Goal: Entertainment & Leisure: Consume media (video, audio)

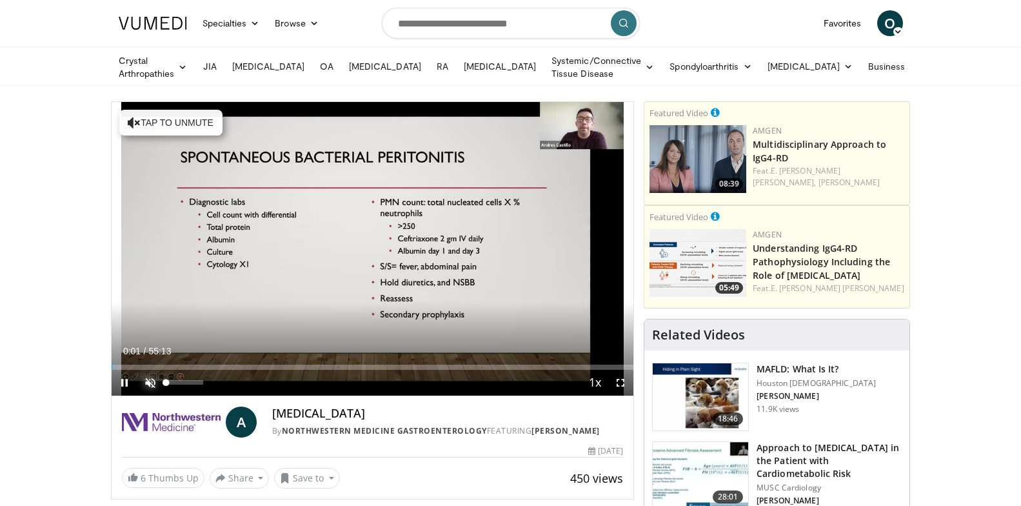
click at [152, 380] on span "Video Player" at bounding box center [150, 383] width 26 height 26
click at [190, 380] on div "Volume Level" at bounding box center [178, 382] width 24 height 5
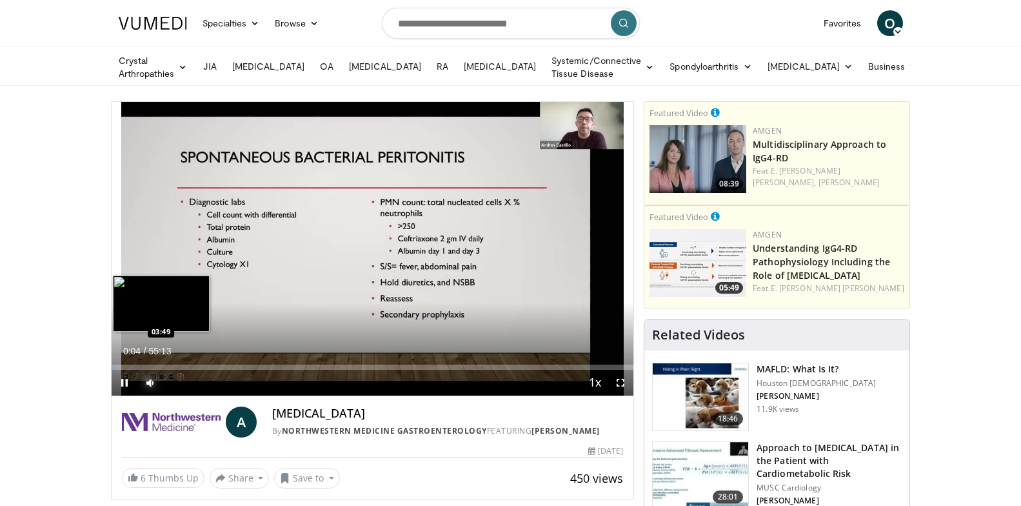
click at [132, 365] on div "Loaded : 1.20% 00:04 03:49" at bounding box center [373, 367] width 523 height 5
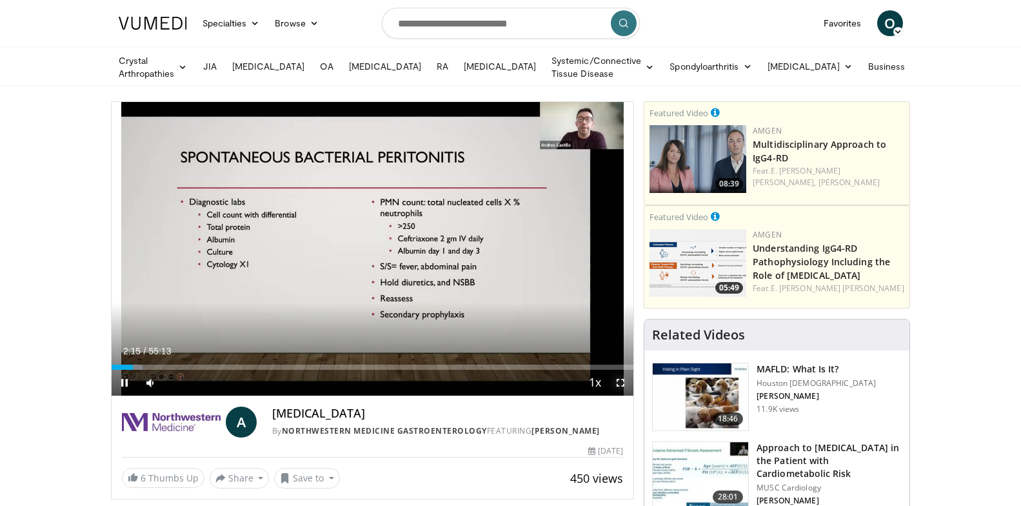
click at [623, 379] on span "Video Player" at bounding box center [621, 383] width 26 height 26
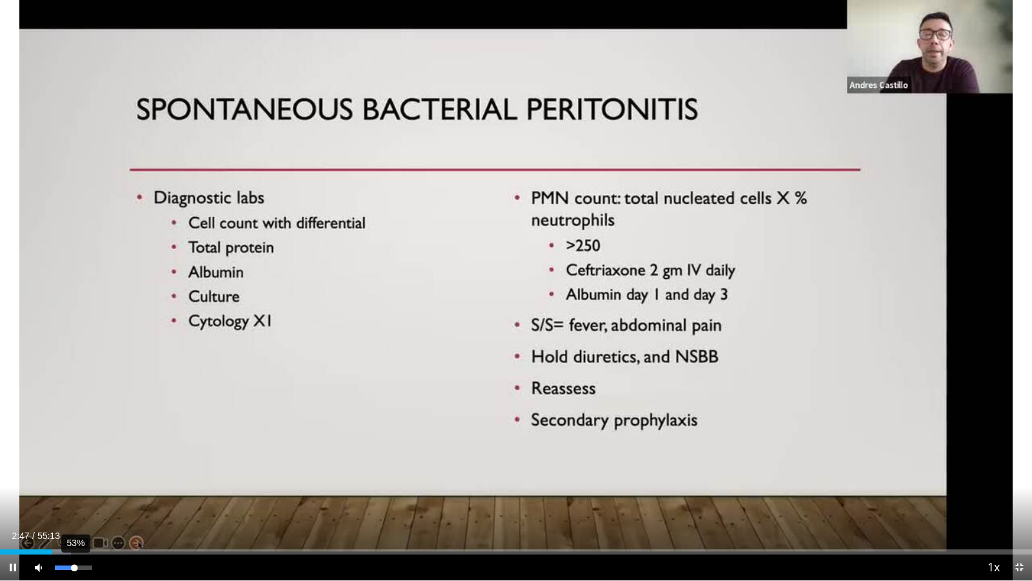
click at [74, 505] on div "Volume Level" at bounding box center [64, 567] width 19 height 5
click at [71, 505] on div "Volume Level" at bounding box center [63, 567] width 16 height 5
click at [1017, 505] on span "Video Player" at bounding box center [1020, 567] width 26 height 26
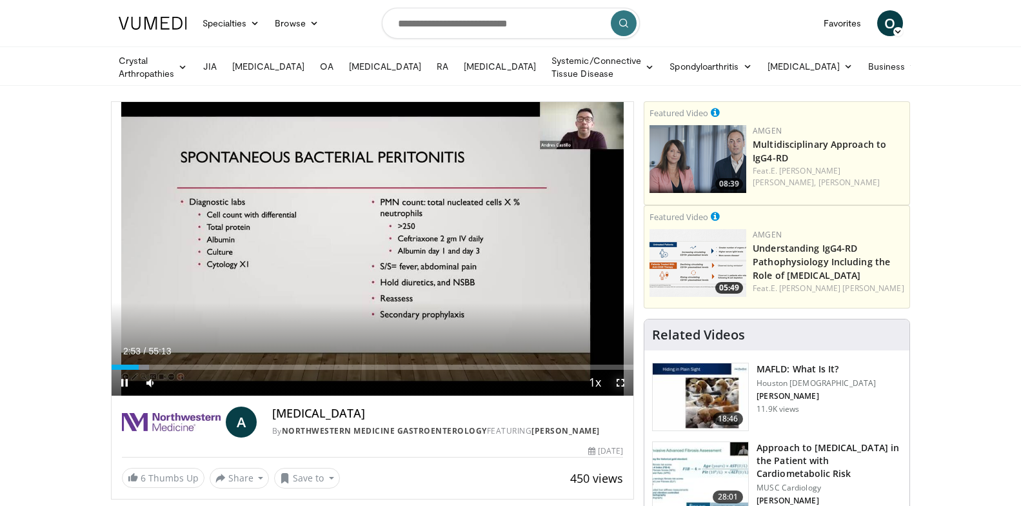
click at [617, 383] on span "Video Player" at bounding box center [621, 383] width 26 height 26
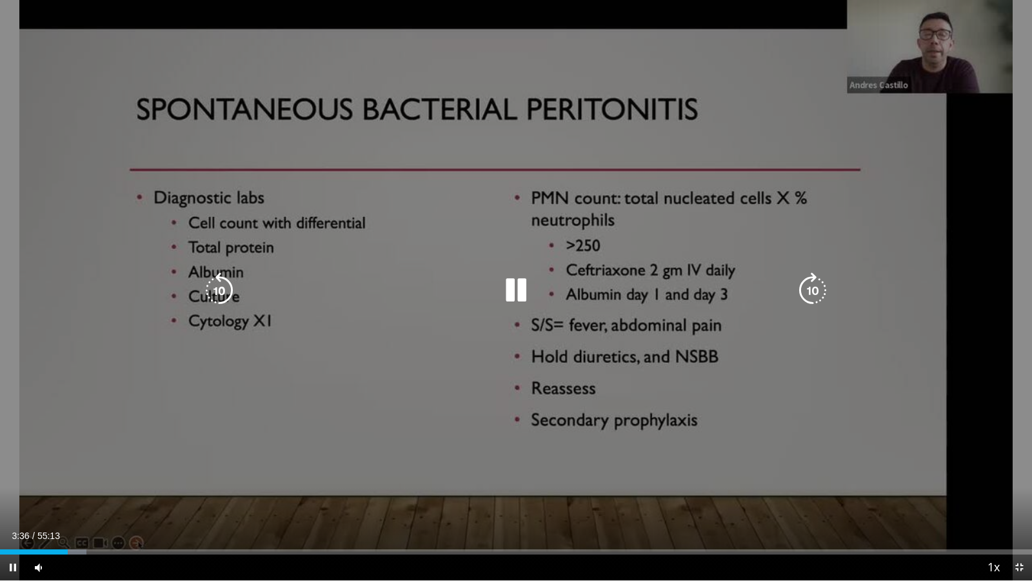
click at [508, 279] on icon "Video Player" at bounding box center [516, 290] width 36 height 36
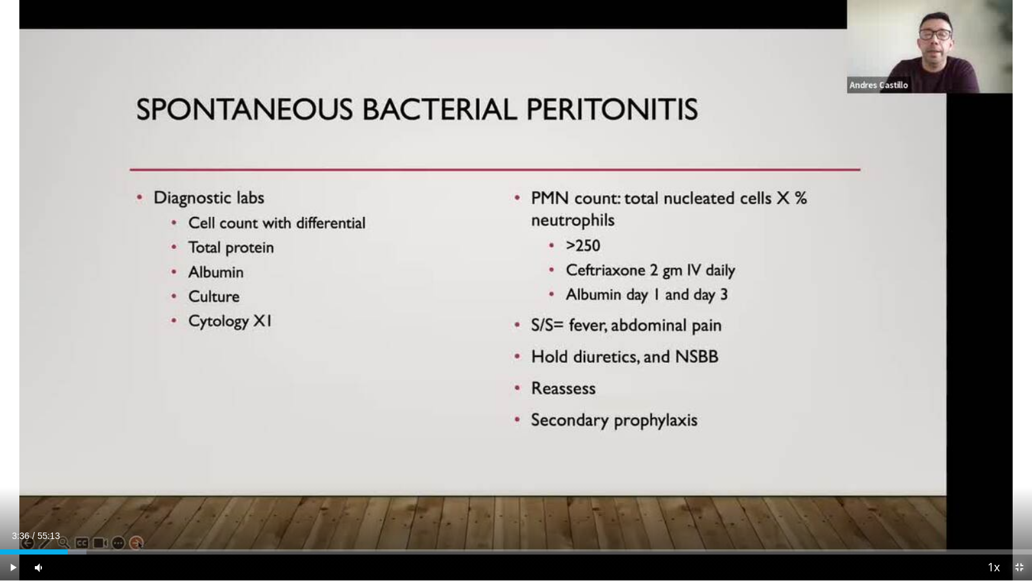
click at [1028, 505] on span "Video Player" at bounding box center [1020, 567] width 26 height 26
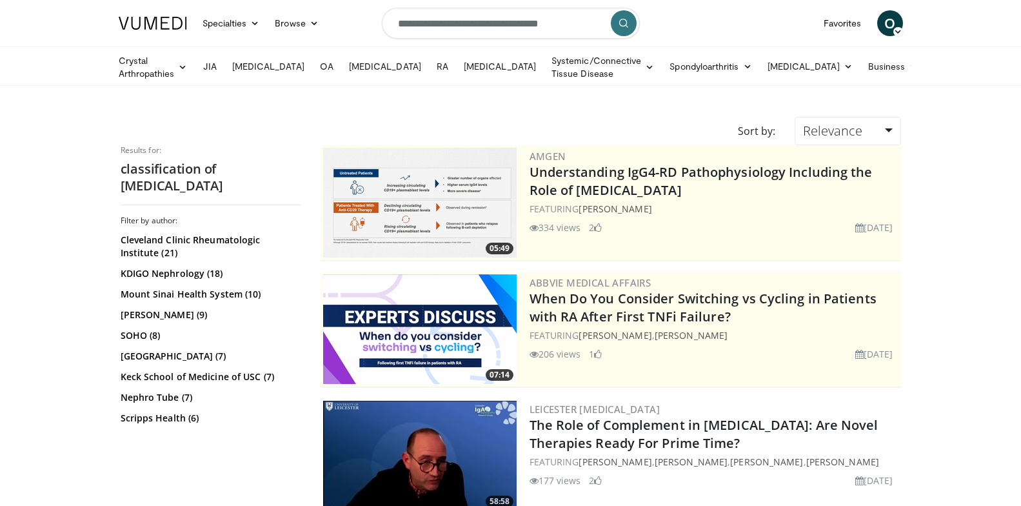
scroll to position [129, 0]
